Goal: Task Accomplishment & Management: Manage account settings

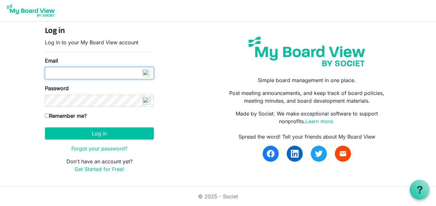
drag, startPoint x: 115, startPoint y: 78, endPoint x: 117, endPoint y: 69, distance: 8.7
click at [115, 77] on input "Email" at bounding box center [99, 73] width 109 height 12
type input "o"
type input "info@creativecommunityimpact.ca"
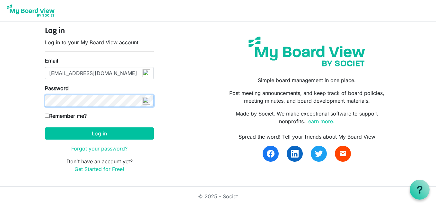
click at [45, 128] on button "Log in" at bounding box center [99, 134] width 109 height 12
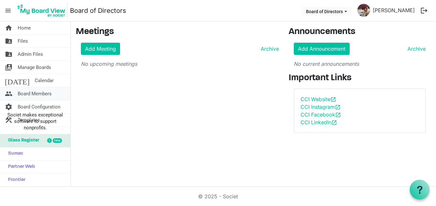
click at [62, 98] on link "people Board Members" at bounding box center [35, 93] width 70 height 13
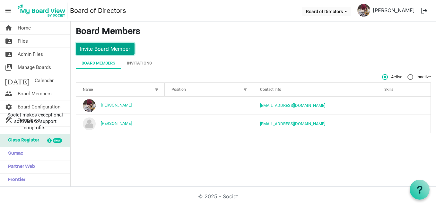
click at [121, 48] on button "Invite Board Member" at bounding box center [105, 49] width 59 height 12
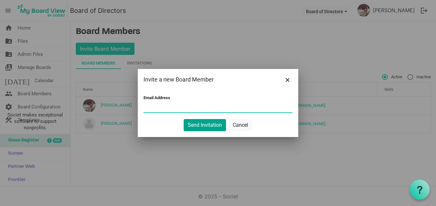
paste input "ditsha_fairuz9@outlook.com"
click at [197, 124] on button "Send Invitation" at bounding box center [205, 125] width 42 height 12
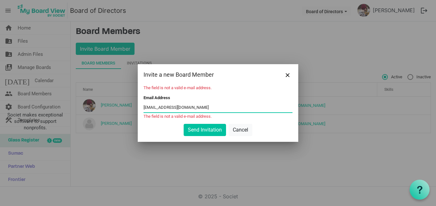
click at [201, 108] on input "ditsha_fairuz9@outlook.com" at bounding box center [218, 108] width 149 height 10
click at [168, 107] on input "ditsha_fairuz9@outlook.com" at bounding box center [218, 108] width 149 height 10
click at [200, 106] on input "ditsha_fairuz9@outlook.com" at bounding box center [218, 108] width 149 height 10
drag, startPoint x: 144, startPoint y: 107, endPoint x: 149, endPoint y: 108, distance: 4.8
click at [145, 107] on input "ditsha_fairuz9@outlook.com" at bounding box center [218, 108] width 149 height 10
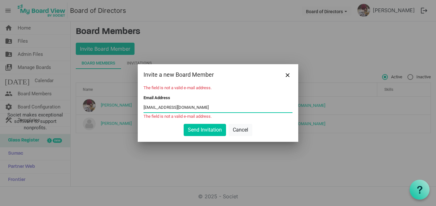
click at [201, 109] on input "ditsha_fairuz9@outlook.com" at bounding box center [218, 108] width 149 height 10
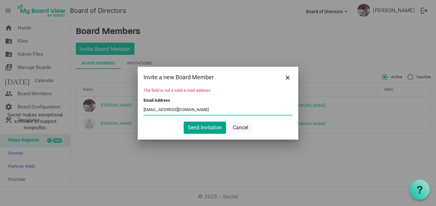
type input "ditsha_fairuz9@outlook.com"
click at [197, 124] on button "Send Invitation" at bounding box center [205, 128] width 42 height 12
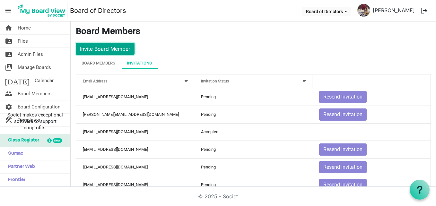
click at [126, 49] on button "Invite Board Member" at bounding box center [105, 49] width 59 height 12
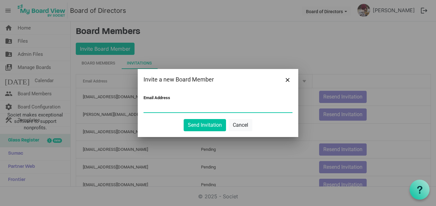
paste input "israeliekanem@gmail.com"
click at [145, 108] on input "israeliekanem@gmail.com" at bounding box center [218, 108] width 149 height 10
type input "israeliekanem@gmail.com"
click at [202, 125] on button "Send Invitation" at bounding box center [205, 125] width 42 height 12
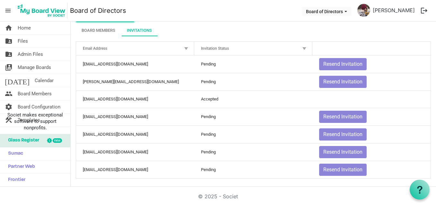
scroll to position [35, 0]
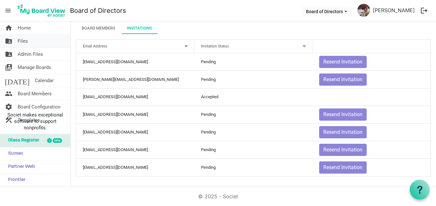
click at [29, 44] on link "folder_shared Files" at bounding box center [35, 41] width 70 height 13
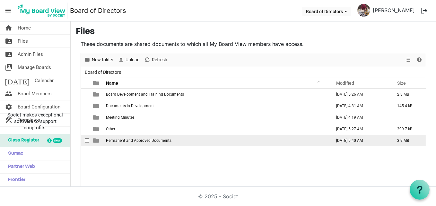
click at [277, 139] on td "Permanent and Approved Documents" at bounding box center [217, 141] width 226 height 12
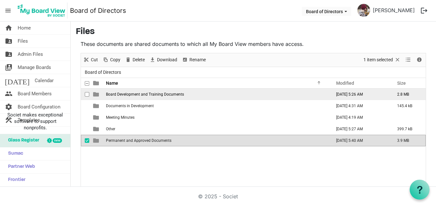
click at [221, 95] on td "Board Development and Training Documents" at bounding box center [217, 95] width 226 height 12
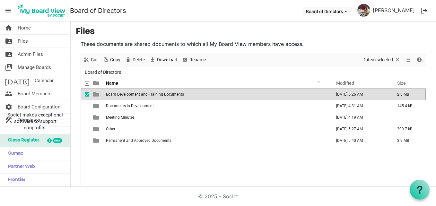
click at [226, 95] on td "Board Development and Training Documents" at bounding box center [217, 95] width 226 height 12
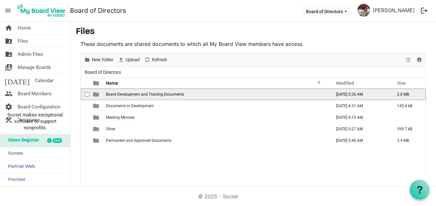
click at [226, 95] on td "Board Development and Training Documents" at bounding box center [217, 95] width 226 height 12
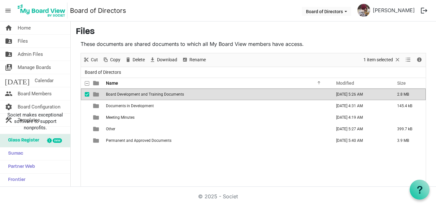
click at [226, 95] on td "Board Development and Training Documents" at bounding box center [217, 95] width 226 height 12
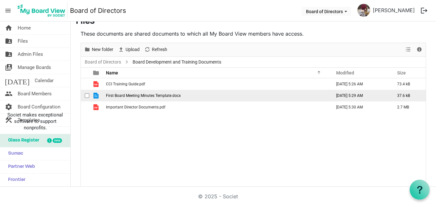
click at [228, 95] on td "First Board Meeting Minutes Template.docx" at bounding box center [217, 96] width 226 height 12
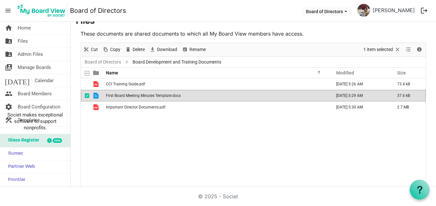
drag, startPoint x: 229, startPoint y: 152, endPoint x: 178, endPoint y: 120, distance: 59.8
click at [229, 151] on div "CCI Training Guide.pdf August 08, 2025 5:26 AM 73.4 kB First Board Meeting Minu…" at bounding box center [253, 132] width 345 height 109
click at [58, 40] on link "folder_shared Files" at bounding box center [35, 41] width 70 height 13
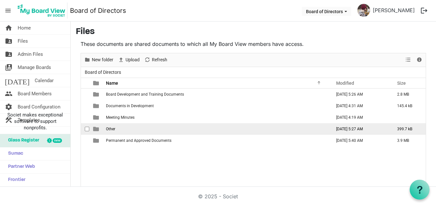
click at [163, 128] on td "Other" at bounding box center [217, 129] width 226 height 12
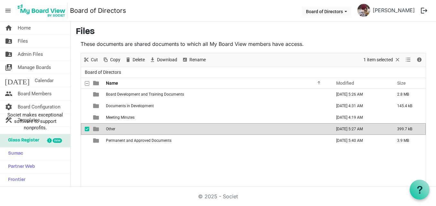
click at [163, 128] on td "Other" at bounding box center [217, 129] width 226 height 12
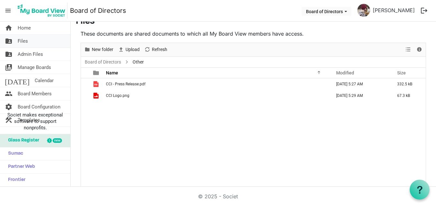
click at [46, 45] on link "folder_shared Files" at bounding box center [35, 41] width 70 height 13
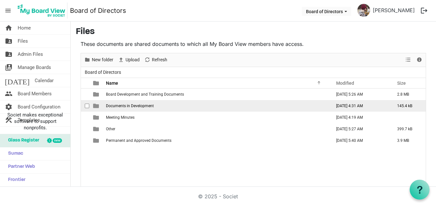
click at [153, 105] on span "Documents in Development" at bounding box center [130, 106] width 48 height 4
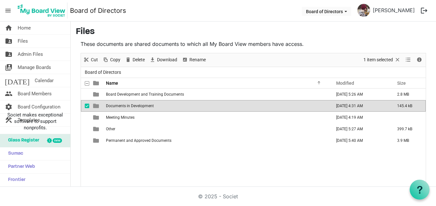
click at [153, 105] on span "Documents in Development" at bounding box center [130, 106] width 48 height 4
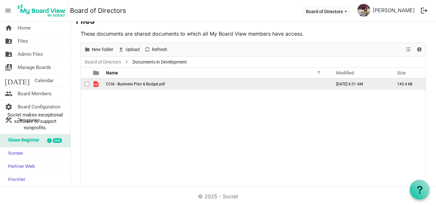
click at [130, 84] on span "CCIA - Business Plan & Budget.pdf" at bounding box center [135, 84] width 59 height 4
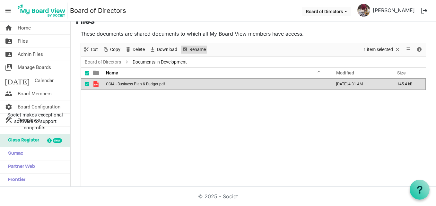
click at [192, 49] on span "Rename" at bounding box center [198, 50] width 18 height 8
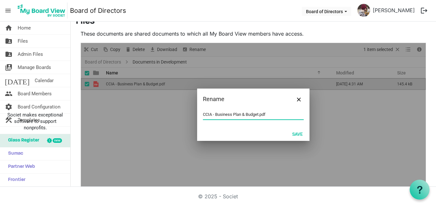
click at [207, 115] on input "CCIA - Business Plan & Budget.pdf" at bounding box center [253, 115] width 101 height 10
click at [210, 113] on input "CCIA - Business Plan & Budget.pdf" at bounding box center [253, 115] width 101 height 10
type input "CCI - Business Plan & Budget.pdf"
click at [295, 133] on button "Save" at bounding box center [297, 133] width 19 height 9
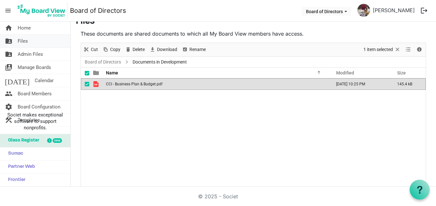
click at [56, 38] on link "folder_shared Files" at bounding box center [35, 41] width 70 height 13
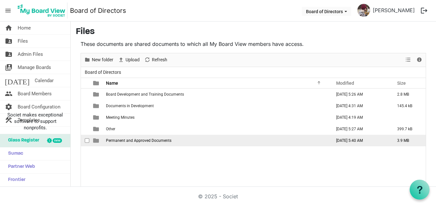
click at [225, 140] on td "Permanent and Approved Documents" at bounding box center [217, 141] width 226 height 12
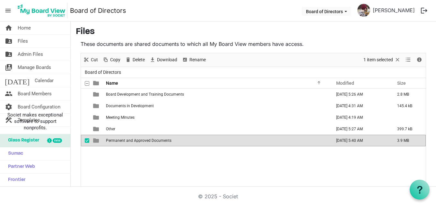
click at [225, 140] on td "Permanent and Approved Documents" at bounding box center [217, 141] width 226 height 12
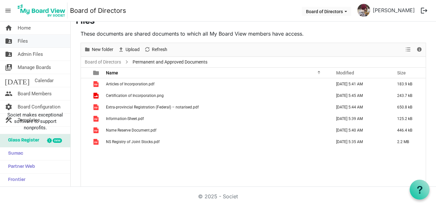
click at [57, 45] on link "folder_shared Files" at bounding box center [35, 41] width 70 height 13
